Goal: Task Accomplishment & Management: Manage account settings

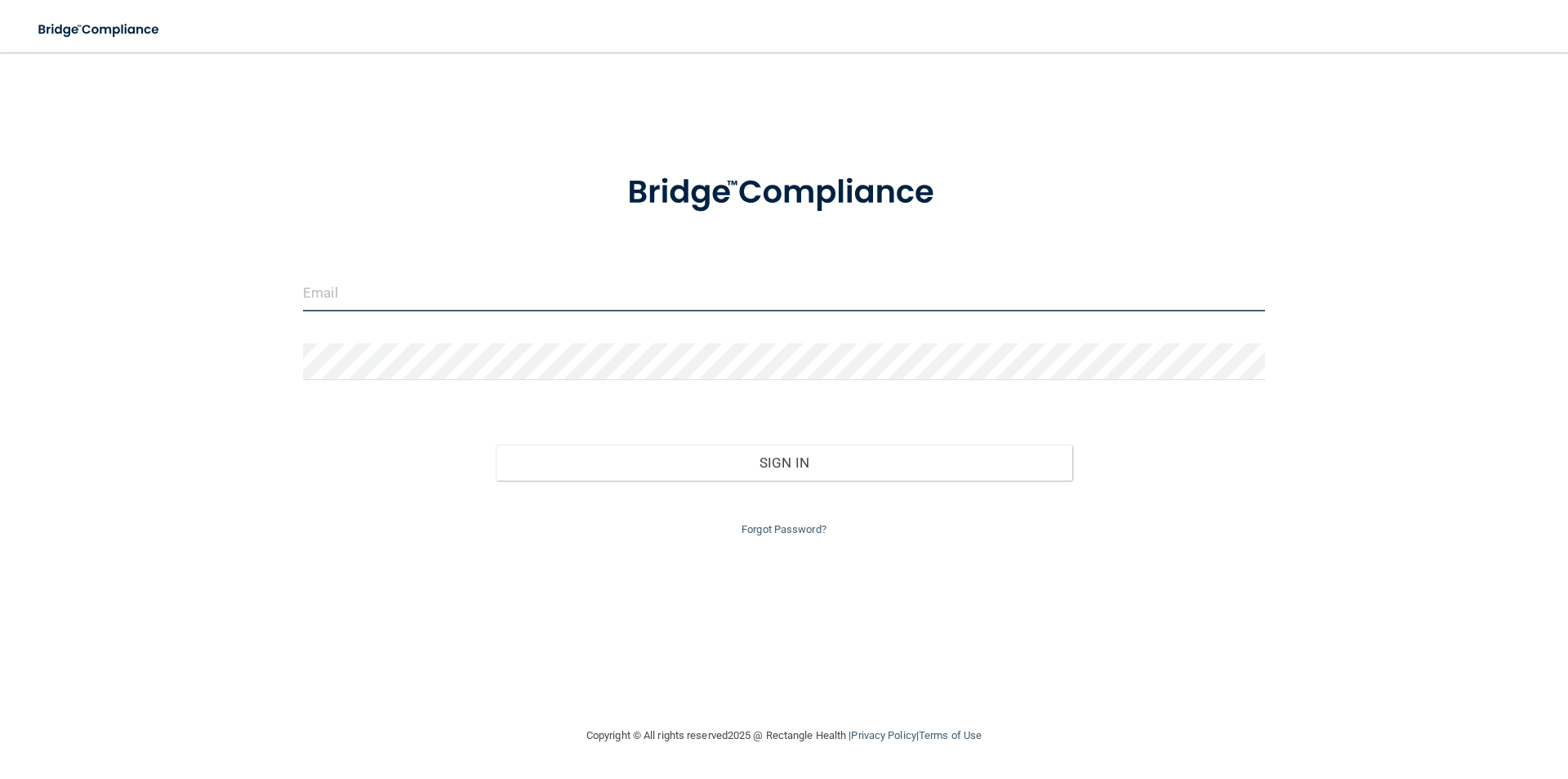
click at [802, 289] on input "email" at bounding box center [784, 293] width 962 height 37
type input "[EMAIL_ADDRESS][DOMAIN_NAME]"
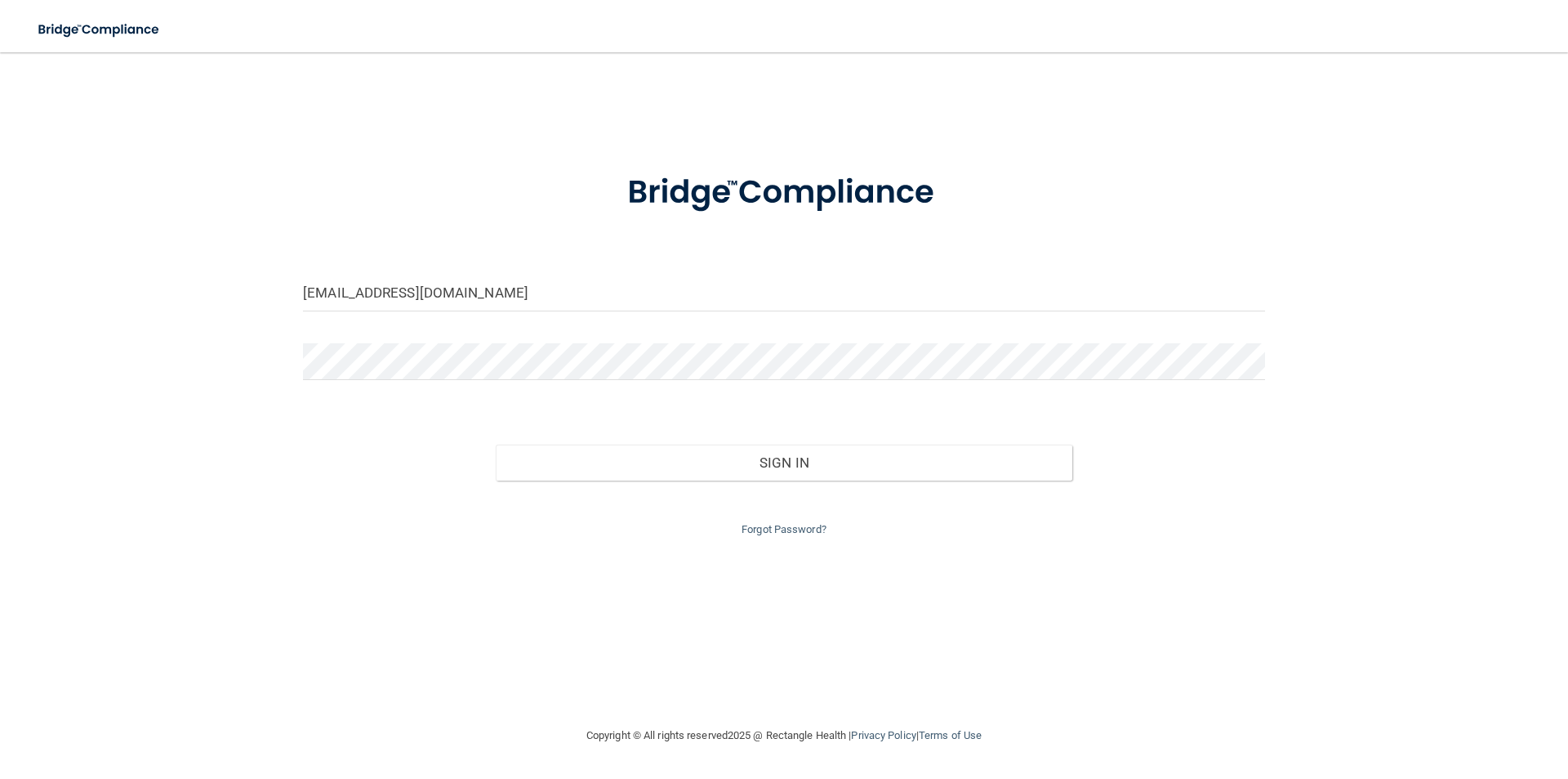
click at [486, 380] on div at bounding box center [784, 368] width 986 height 49
click at [496, 445] on button "Sign In" at bounding box center [784, 463] width 577 height 36
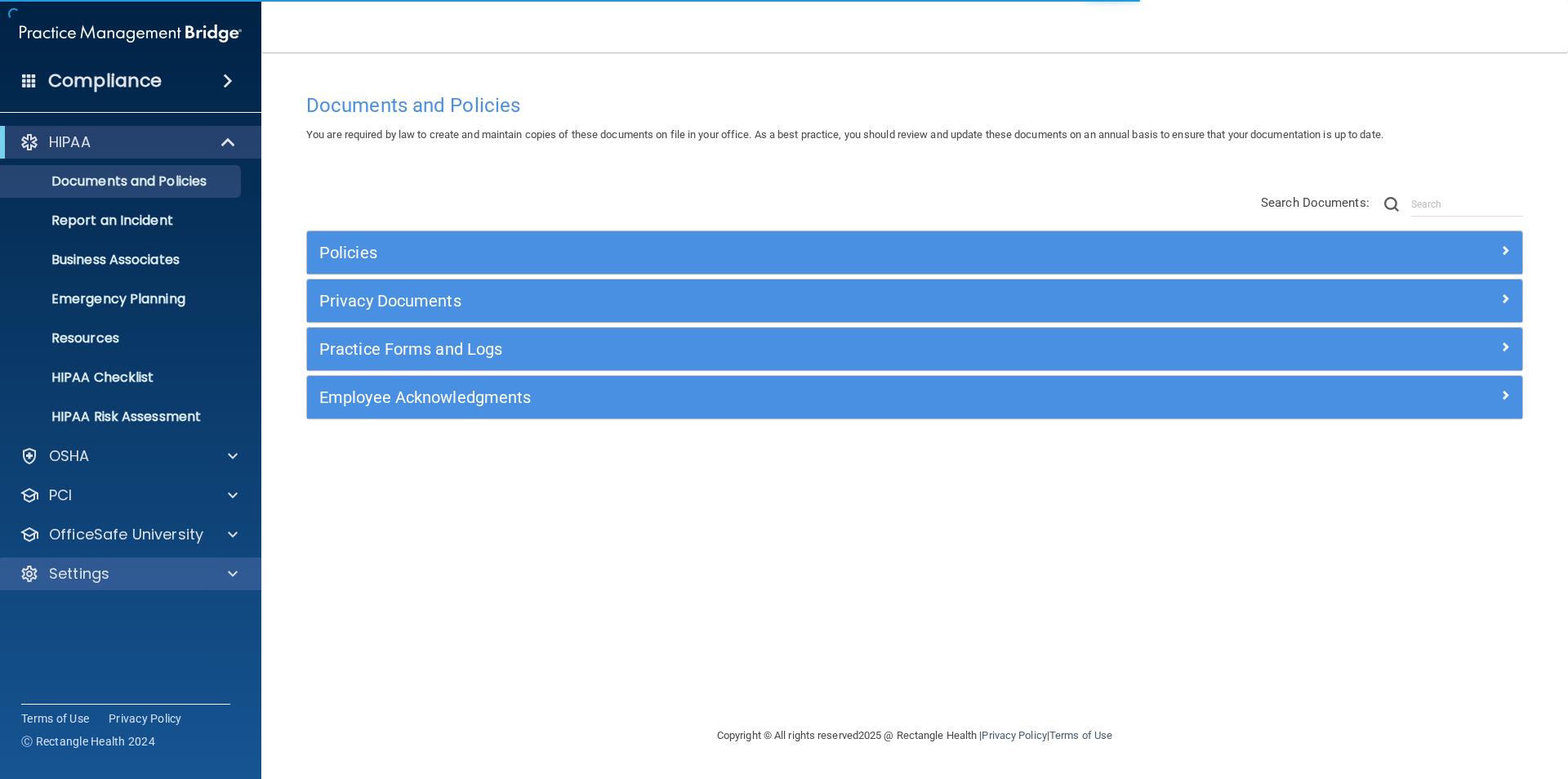
click at [137, 561] on div "Settings" at bounding box center [131, 573] width 262 height 33
click at [122, 577] on div "Settings" at bounding box center [109, 573] width 202 height 19
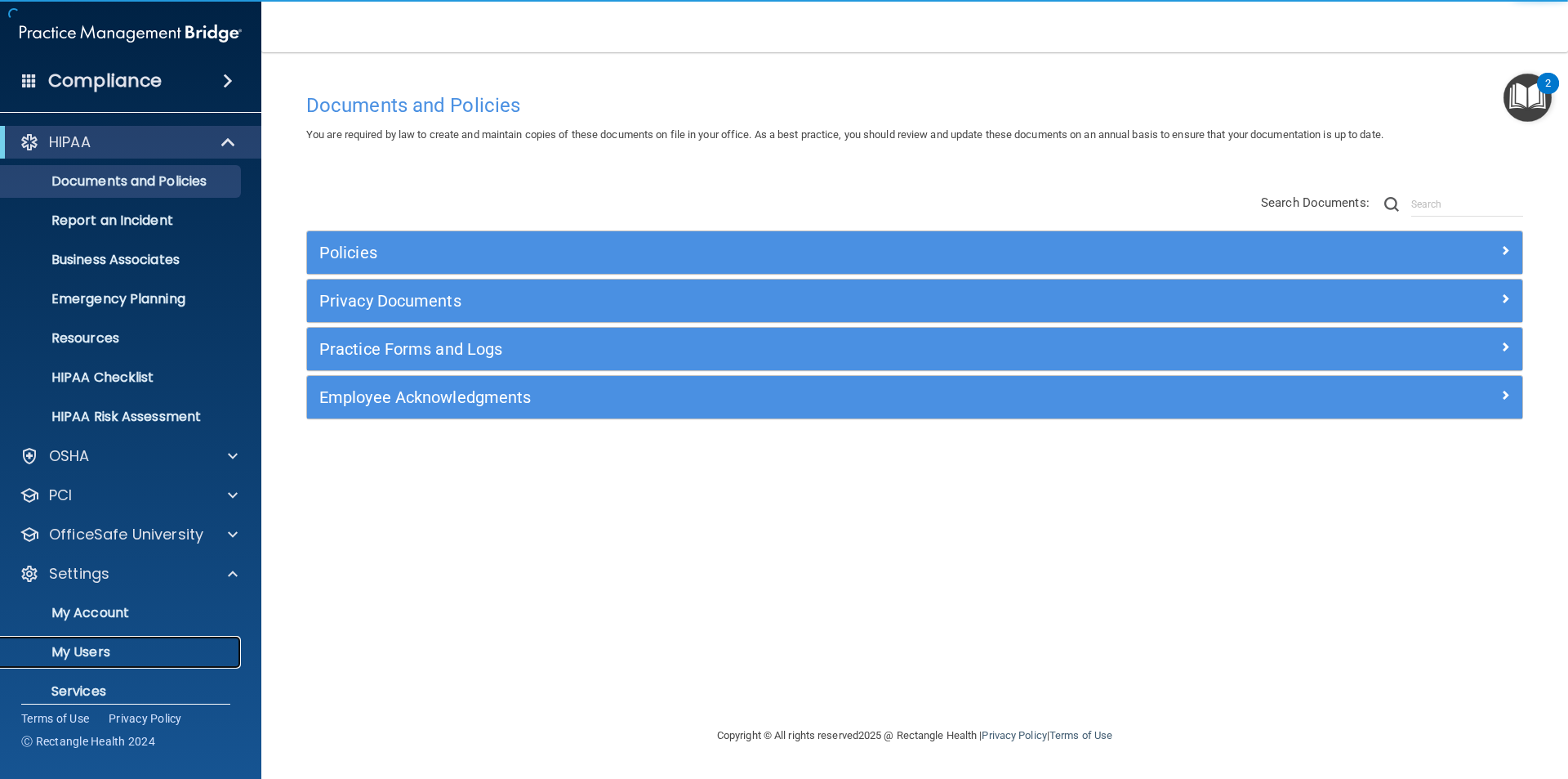
click at [102, 660] on p "My Users" at bounding box center [122, 652] width 223 height 16
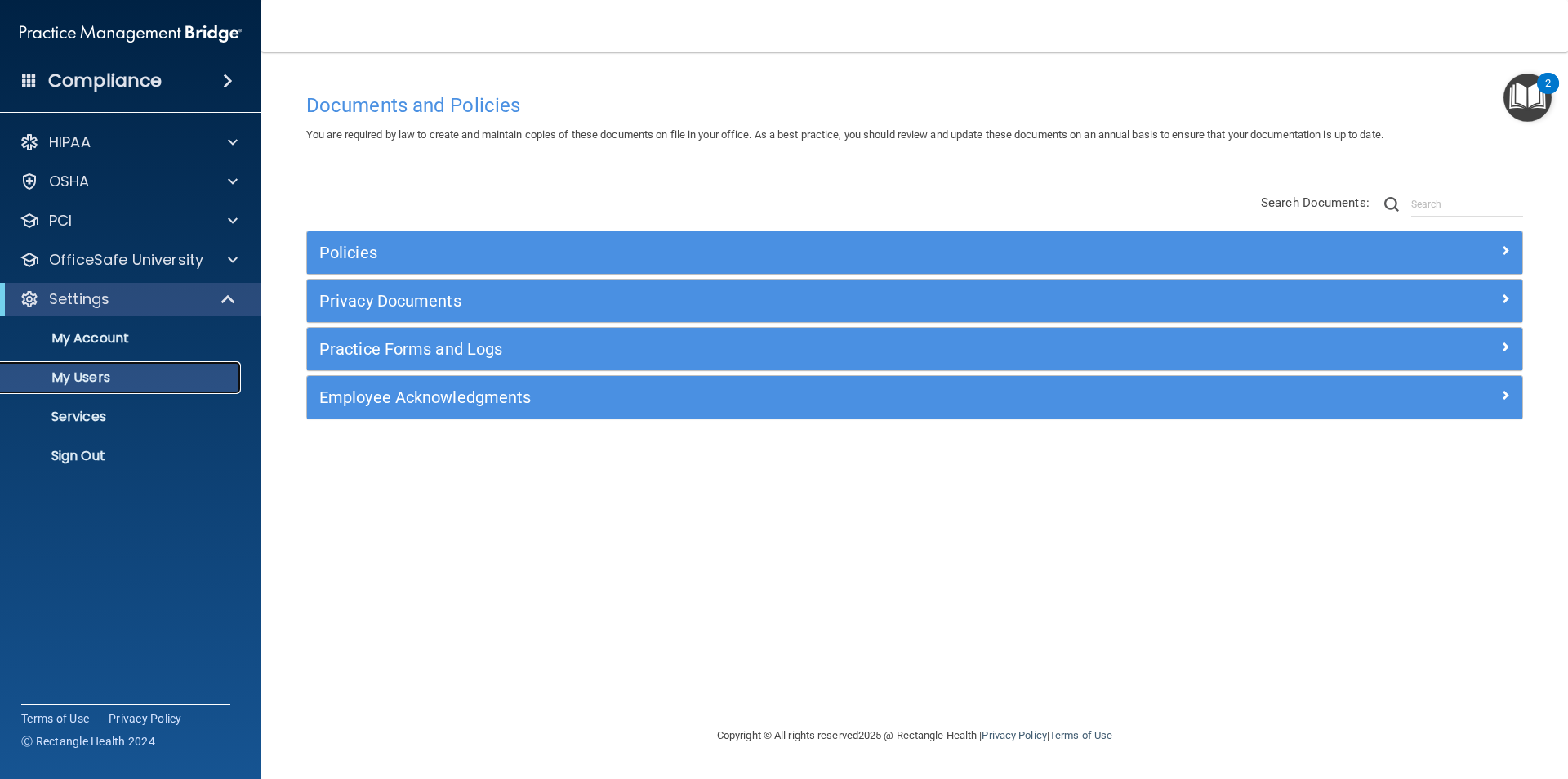
click at [127, 380] on p "My Users" at bounding box center [122, 377] width 223 height 16
select select "20"
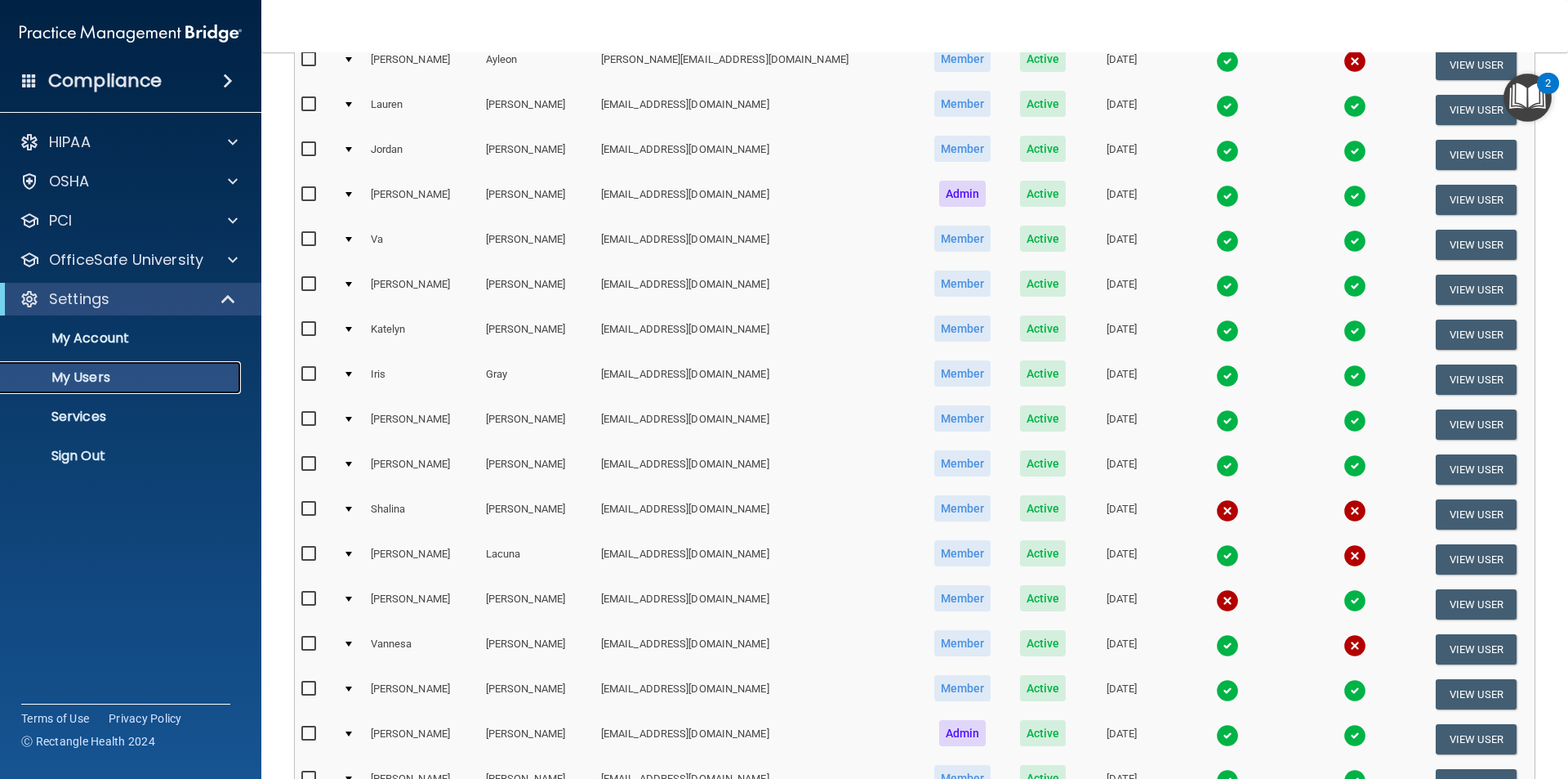
scroll to position [245, 0]
